Goal: Find specific page/section: Find specific page/section

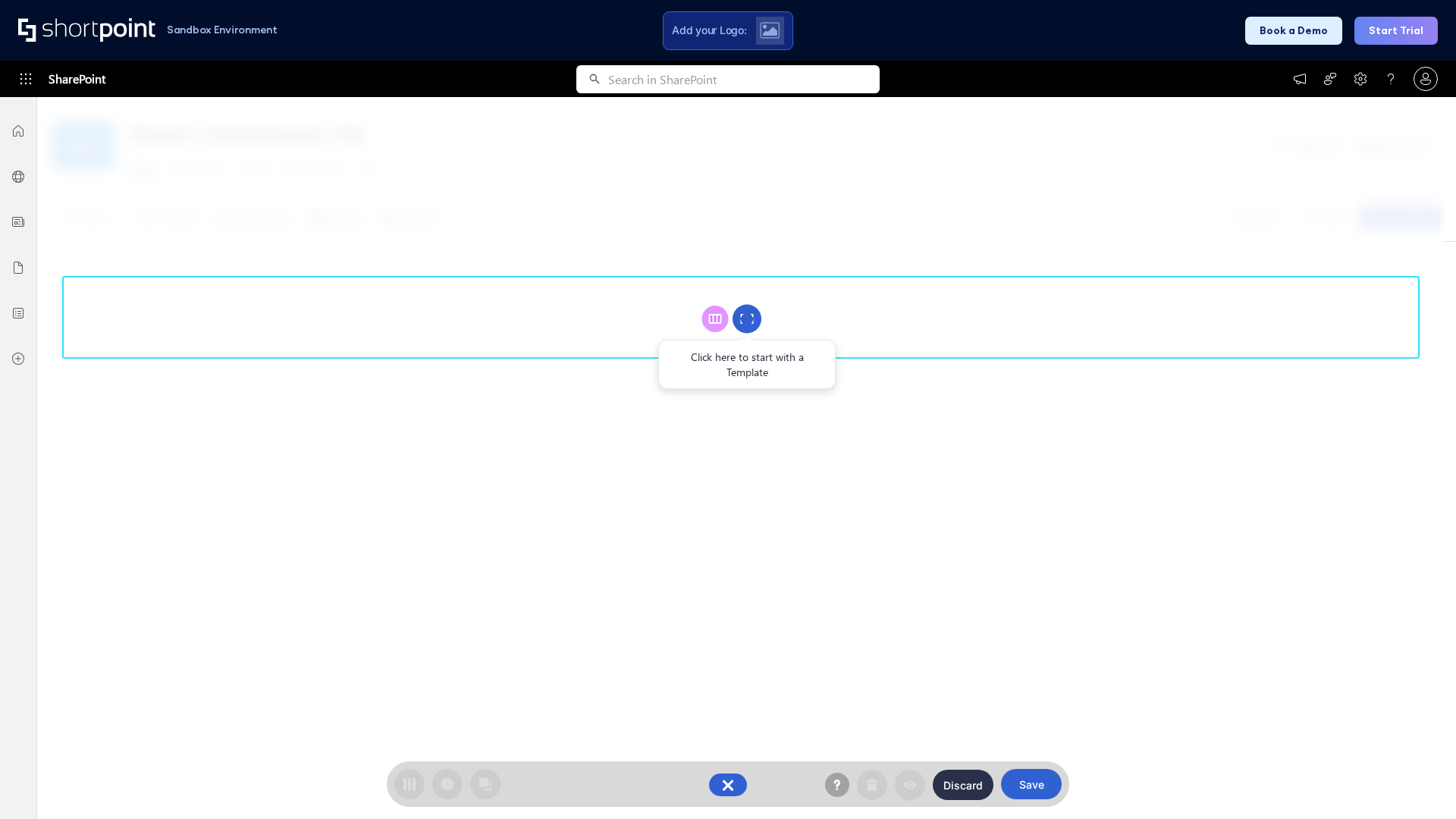
click at [747, 319] on circle at bounding box center [747, 320] width 29 height 29
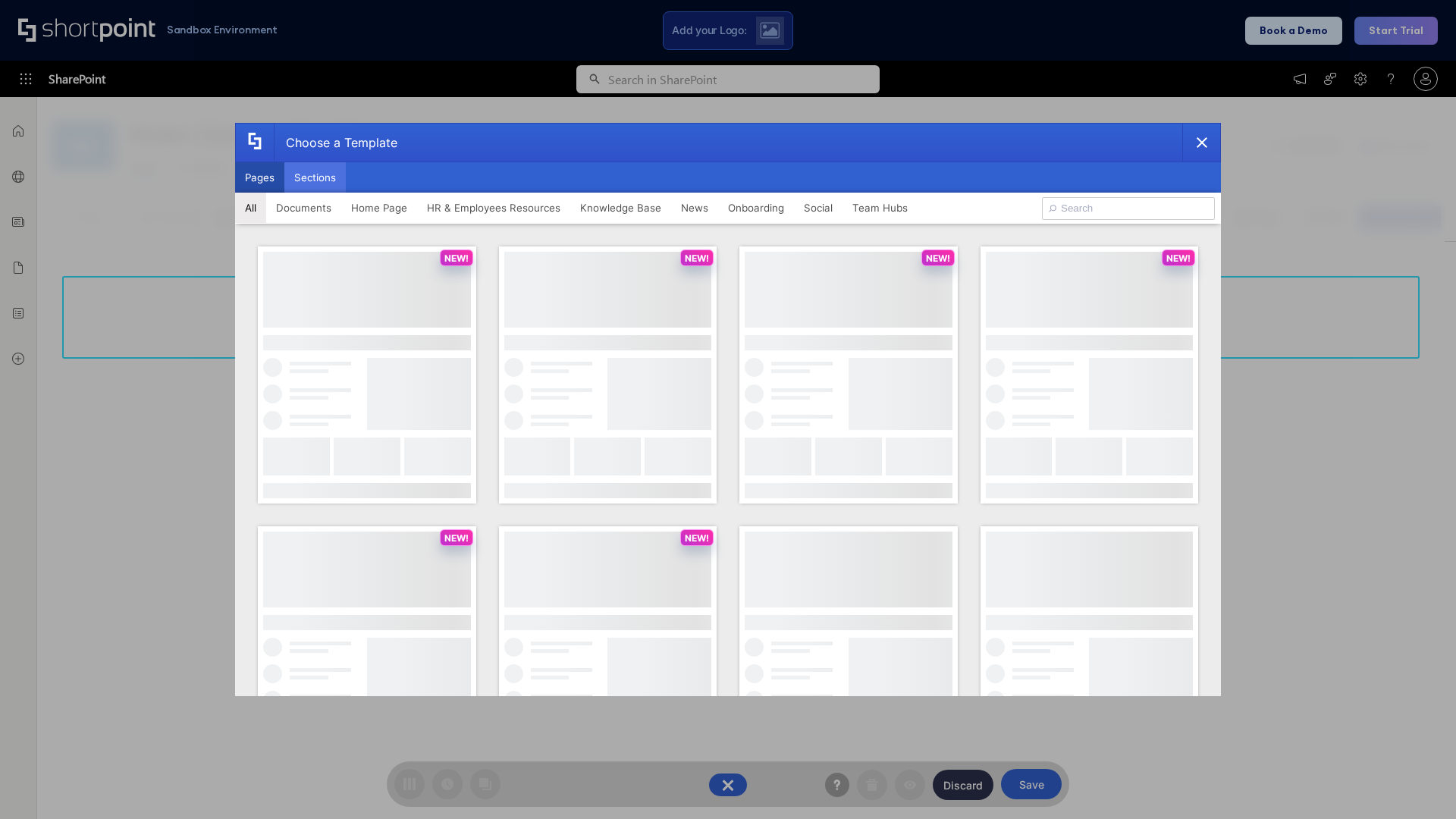
click at [314, 177] on button "Sections" at bounding box center [315, 177] width 61 height 31
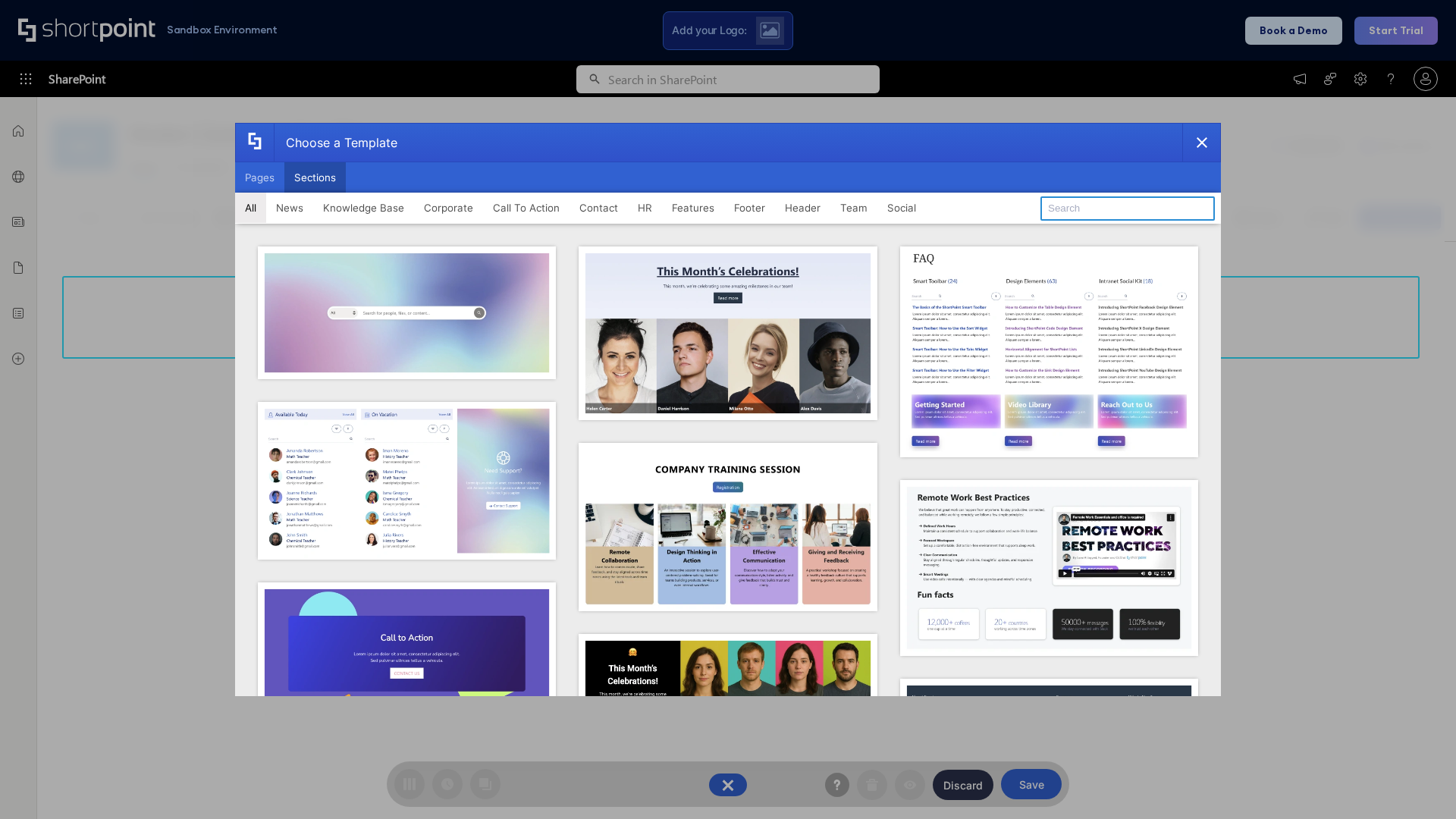
type input "Header 5"
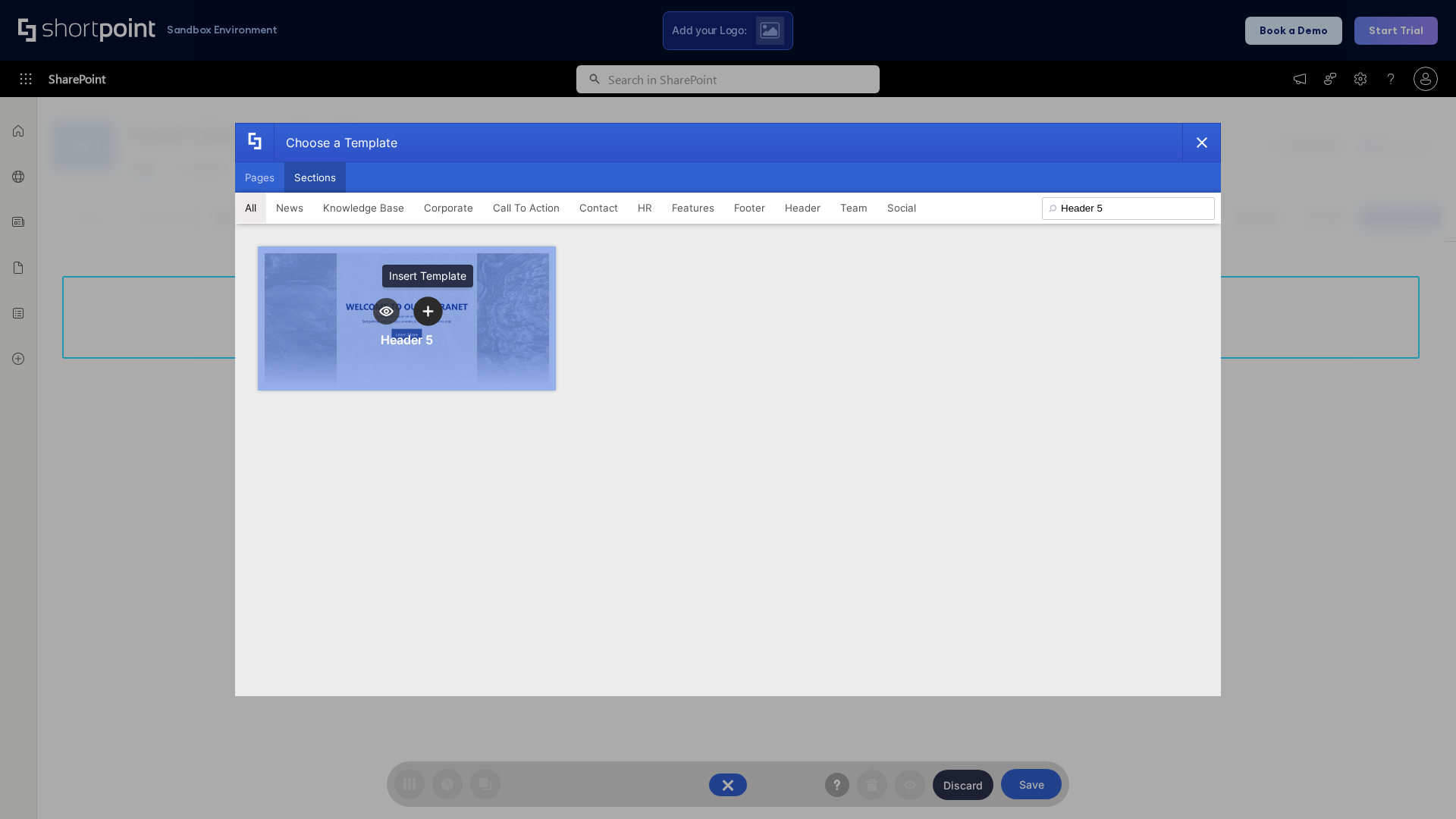
click at [428, 311] on icon "template selector" at bounding box center [428, 311] width 10 height 10
